Goal: Information Seeking & Learning: Learn about a topic

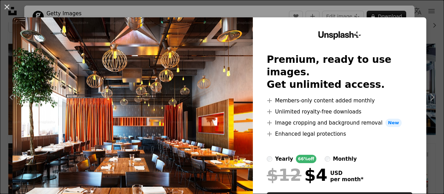
scroll to position [35, 0]
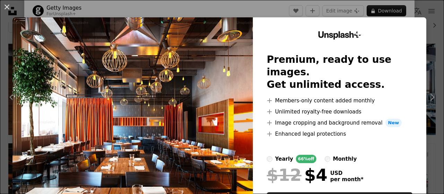
click at [141, 81] on img at bounding box center [132, 127] width 240 height 220
click at [96, 41] on img at bounding box center [132, 127] width 240 height 220
click at [132, 52] on img at bounding box center [132, 127] width 240 height 220
drag, startPoint x: 133, startPoint y: 53, endPoint x: 150, endPoint y: 68, distance: 23.1
click at [133, 53] on img at bounding box center [132, 127] width 240 height 220
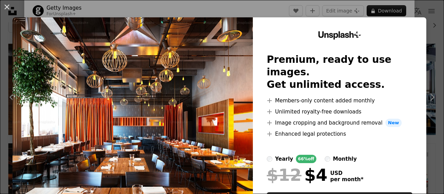
click at [152, 69] on img at bounding box center [132, 127] width 240 height 220
click at [152, 70] on img at bounding box center [132, 127] width 240 height 220
click at [232, 104] on img at bounding box center [132, 127] width 240 height 220
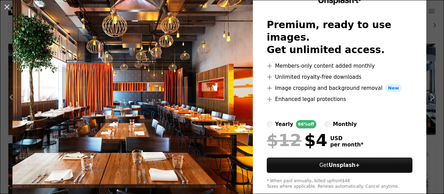
scroll to position [0, 0]
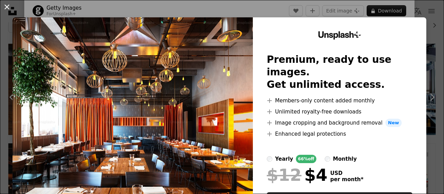
click at [3, 8] on button "An X shape" at bounding box center [7, 7] width 8 height 8
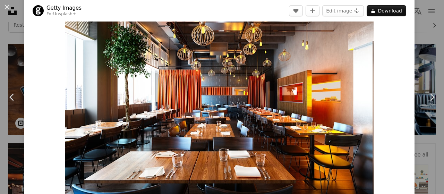
click at [229, 82] on img "Zoom in on this image" at bounding box center [219, 96] width 308 height 201
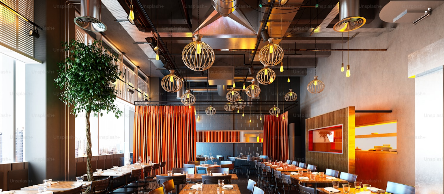
scroll to position [45, 0]
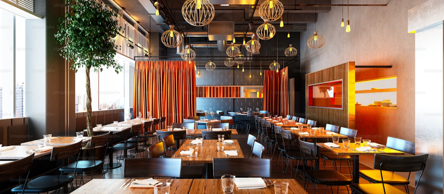
drag, startPoint x: 273, startPoint y: 80, endPoint x: 277, endPoint y: 80, distance: 3.8
click at [273, 80] on img "Zoom out on this image" at bounding box center [222, 100] width 444 height 290
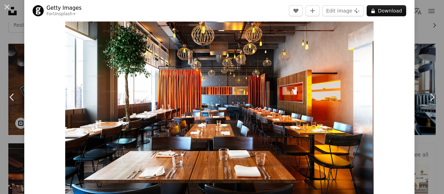
click at [274, 104] on img "Zoom in on this image" at bounding box center [219, 96] width 308 height 201
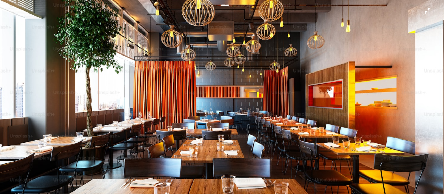
click at [423, 12] on img "Zoom out on this image" at bounding box center [222, 100] width 444 height 290
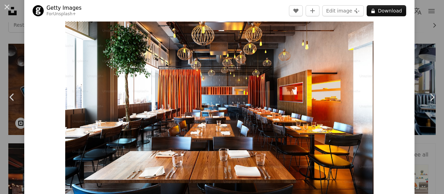
scroll to position [69, 0]
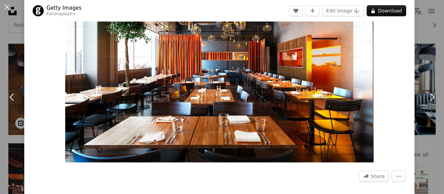
click at [170, 119] on img "Zoom in on this image" at bounding box center [219, 61] width 308 height 201
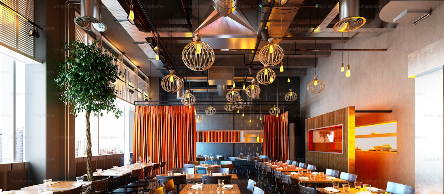
scroll to position [45, 0]
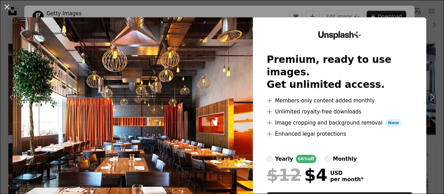
click at [404, 7] on div "An X shape Unsplash+ Premium, ready to use images. Get unlimited access. A plus…" at bounding box center [222, 97] width 444 height 194
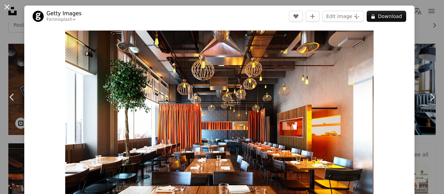
click at [6, 5] on button "An X shape" at bounding box center [7, 7] width 8 height 8
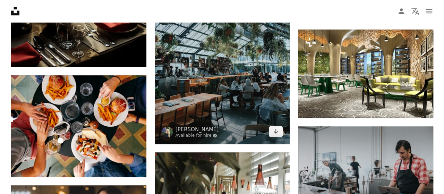
scroll to position [347, 0]
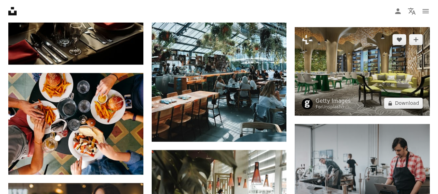
click at [322, 90] on img at bounding box center [362, 71] width 135 height 88
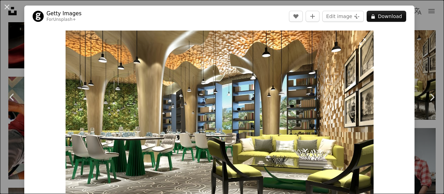
click at [109, 41] on img "Zoom in on this image" at bounding box center [219, 130] width 308 height 201
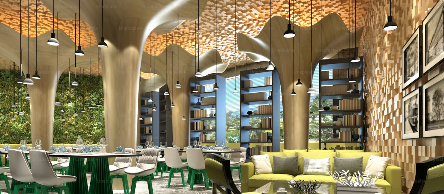
scroll to position [45, 0]
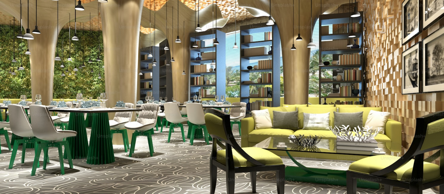
click at [250, 32] on img "Zoom out on this image" at bounding box center [222, 100] width 444 height 290
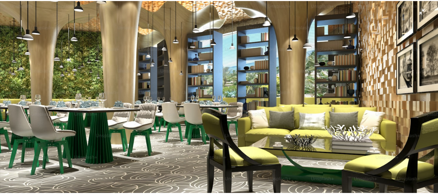
scroll to position [30, 0]
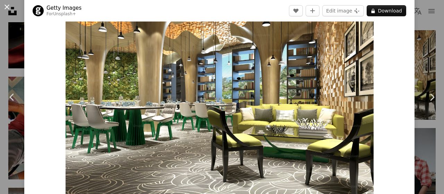
click at [3, 4] on button "An X shape" at bounding box center [7, 7] width 8 height 8
